Goal: Task Accomplishment & Management: Manage account settings

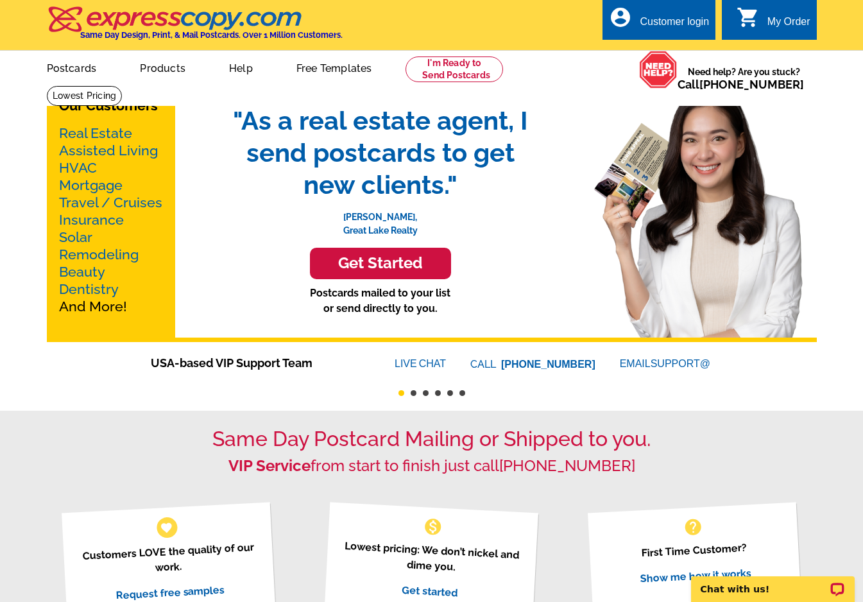
click at [664, 17] on div "Customer login" at bounding box center [673, 25] width 69 height 18
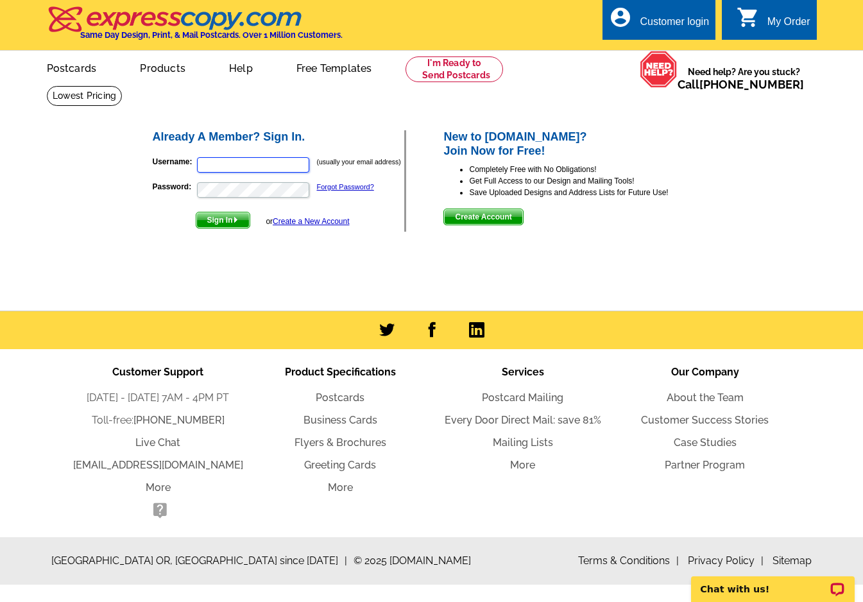
type input "[EMAIL_ADDRESS][DOMAIN_NAME]"
click at [218, 218] on span "Sign In" at bounding box center [222, 219] width 53 height 15
